Goal: Task Accomplishment & Management: Manage account settings

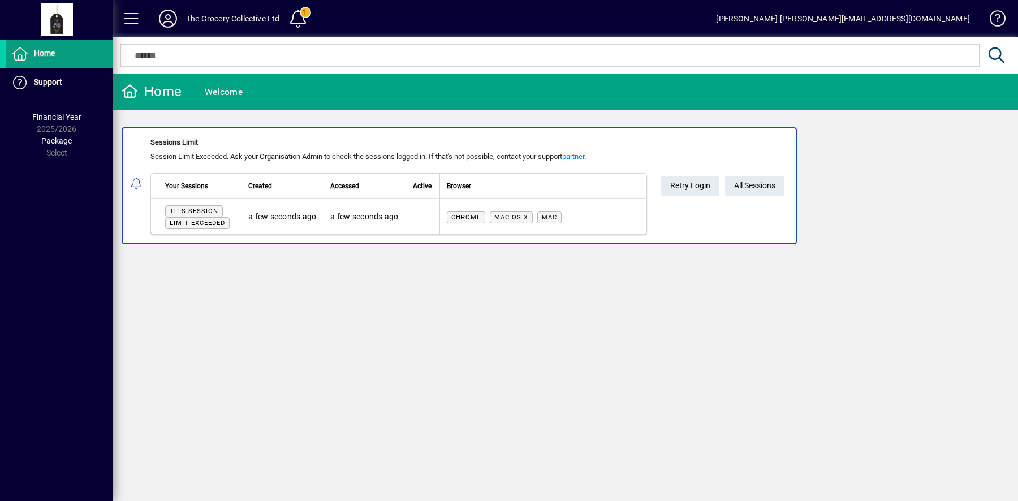
click at [171, 21] on icon at bounding box center [168, 19] width 23 height 18
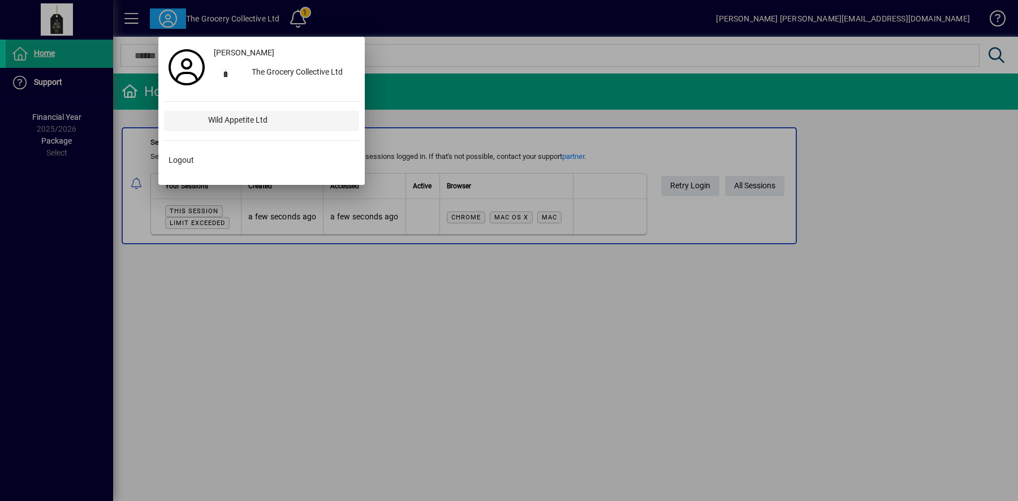
click at [211, 120] on div "Wild Appetite Ltd" at bounding box center [279, 121] width 160 height 20
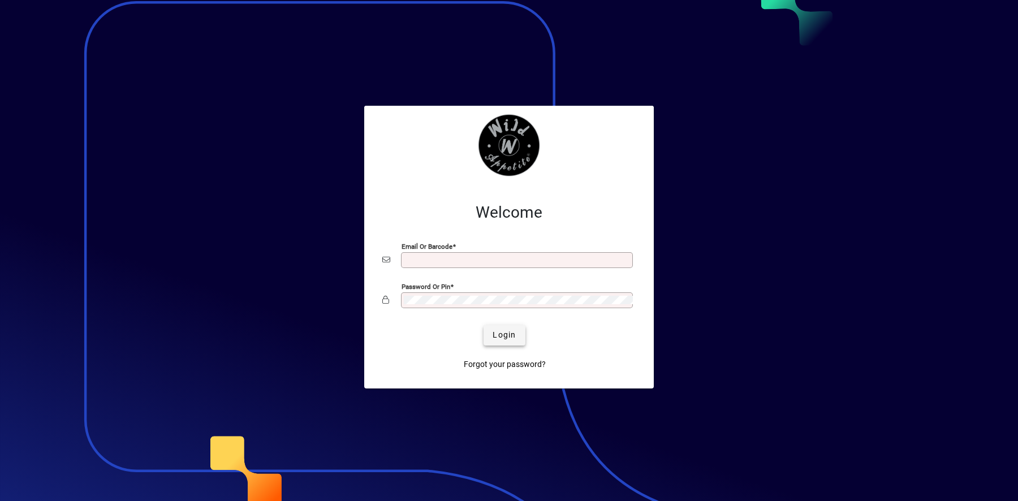
type input "**********"
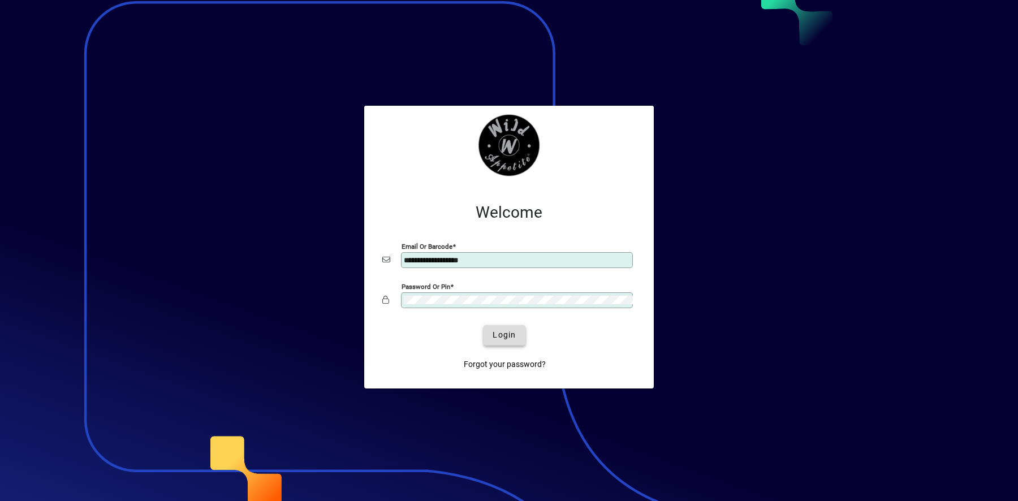
click at [508, 340] on span "Login" at bounding box center [504, 335] width 23 height 12
